Goal: Check status: Check status

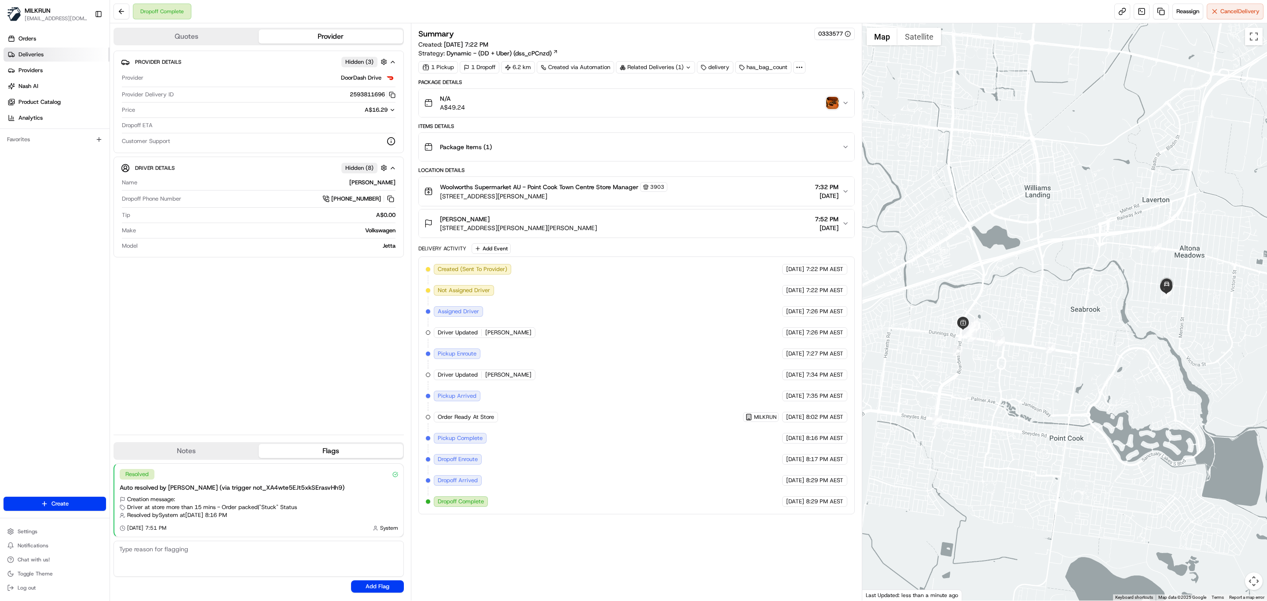
click at [45, 56] on link "Deliveries" at bounding box center [57, 55] width 106 height 14
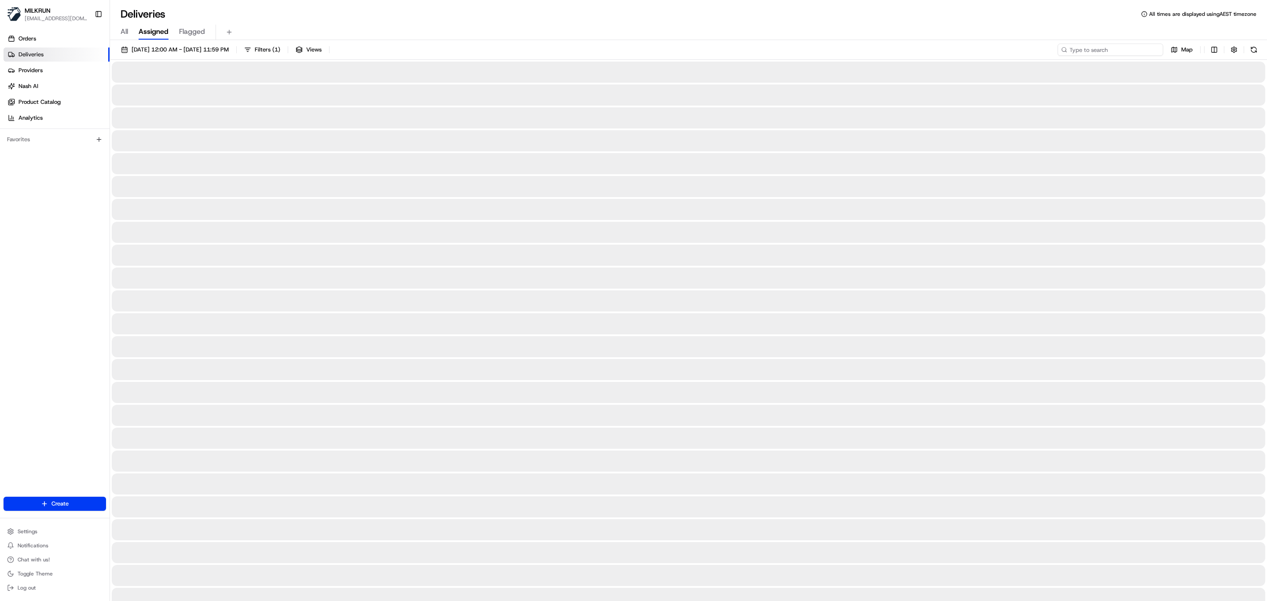
click at [1128, 49] on input at bounding box center [1110, 50] width 106 height 12
paste input "Kirk-William Barlow"
click at [1072, 48] on input "Kirk-William Barlow" at bounding box center [1110, 50] width 106 height 12
type input "Kirk-William Barlow"
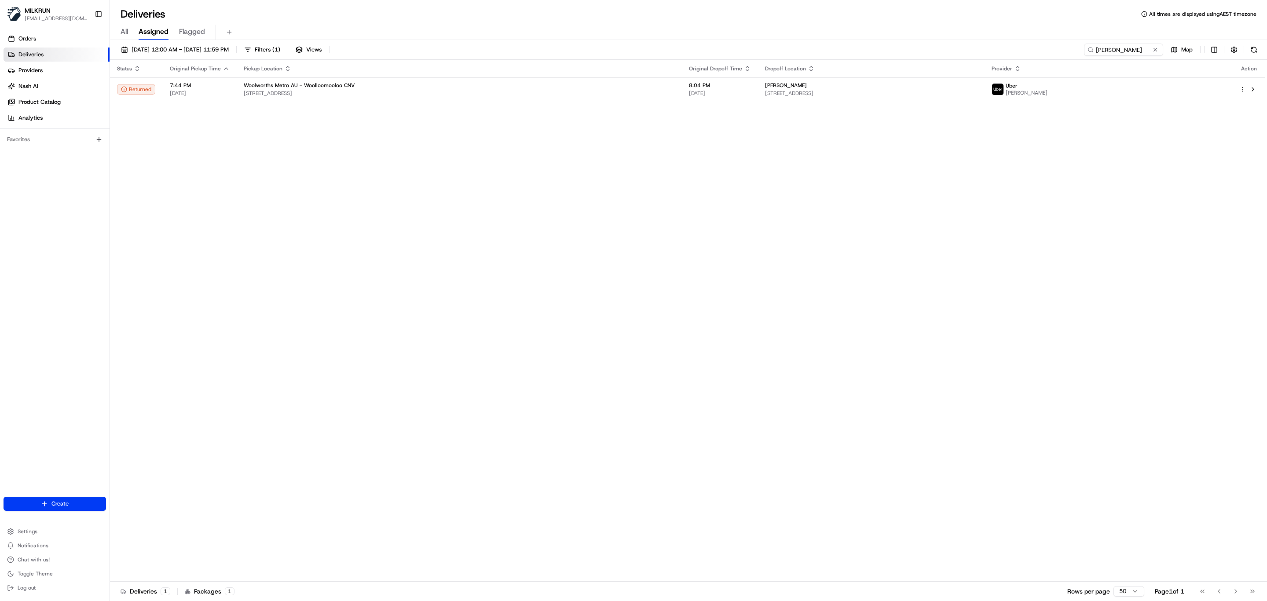
click at [548, 226] on div "Status Original Pickup Time Pickup Location Original Dropoff Time Dropoff Locat…" at bounding box center [687, 321] width 1155 height 522
